Goal: Task Accomplishment & Management: Manage account settings

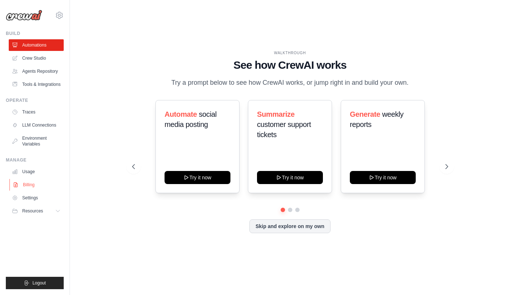
click at [24, 187] on link "Billing" at bounding box center [36, 185] width 55 height 12
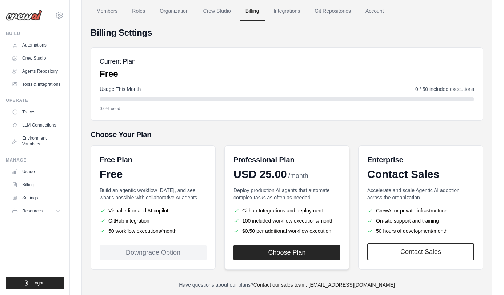
scroll to position [58, 0]
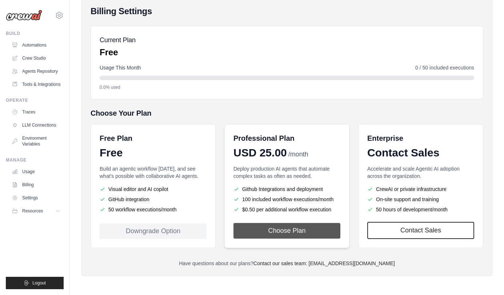
click at [301, 232] on button "Choose Plan" at bounding box center [287, 231] width 107 height 16
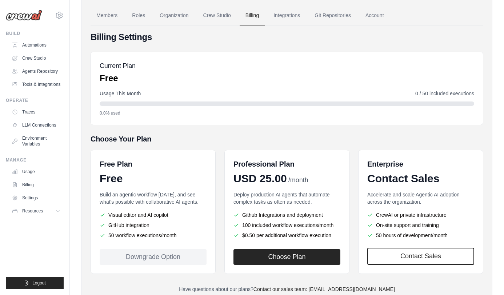
scroll to position [58, 0]
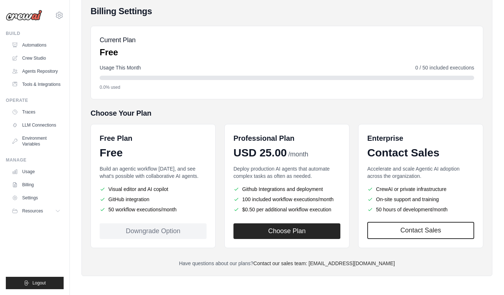
click at [133, 154] on div "Free" at bounding box center [153, 152] width 107 height 13
click at [159, 233] on div "Downgrade Option" at bounding box center [153, 231] width 107 height 16
click at [170, 232] on div "Downgrade Option" at bounding box center [153, 231] width 107 height 16
